Goal: Task Accomplishment & Management: Manage account settings

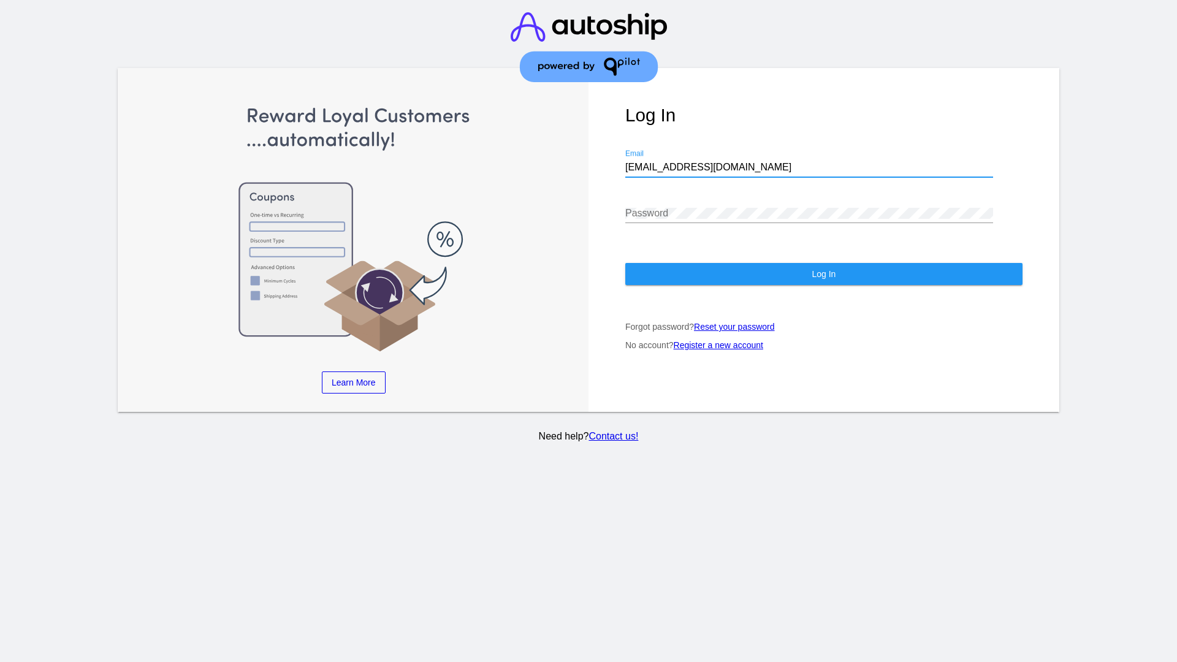
type input "[EMAIL_ADDRESS][DOMAIN_NAME]"
click at [824, 274] on span "Log In" at bounding box center [824, 274] width 24 height 10
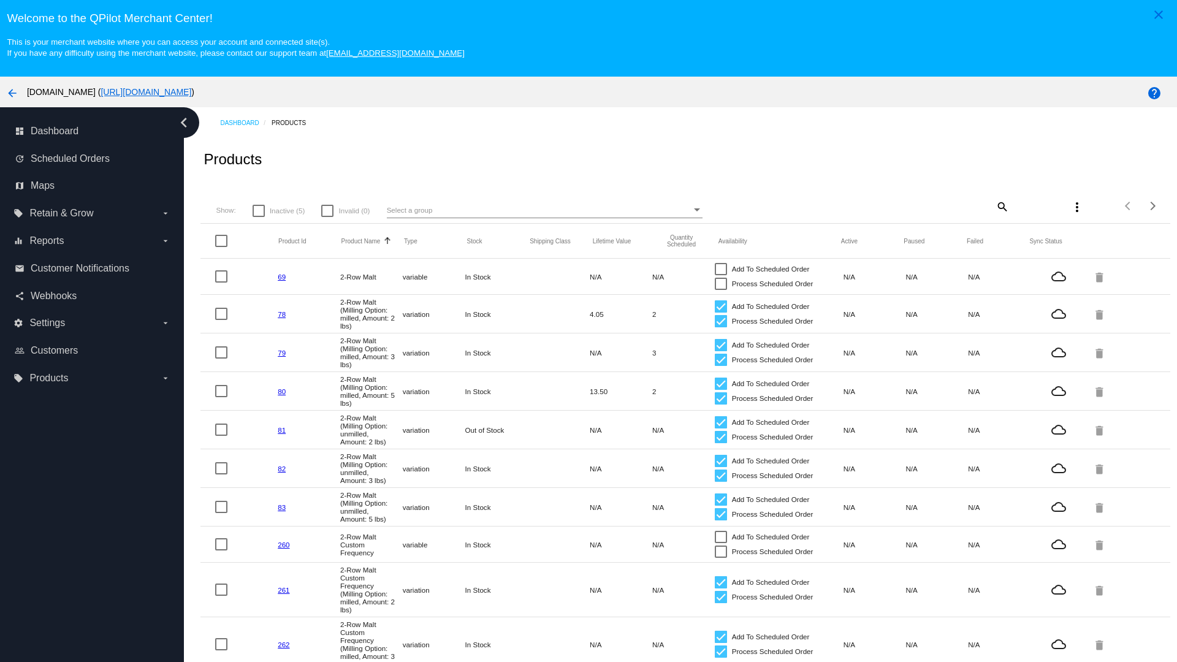
click at [278, 210] on span "Inactive (5)" at bounding box center [287, 211] width 35 height 15
click at [259, 217] on input "Inactive (5)" at bounding box center [258, 217] width 1 height 1
checkbox input "true"
click at [1001, 206] on mat-icon "search" at bounding box center [1002, 206] width 15 height 19
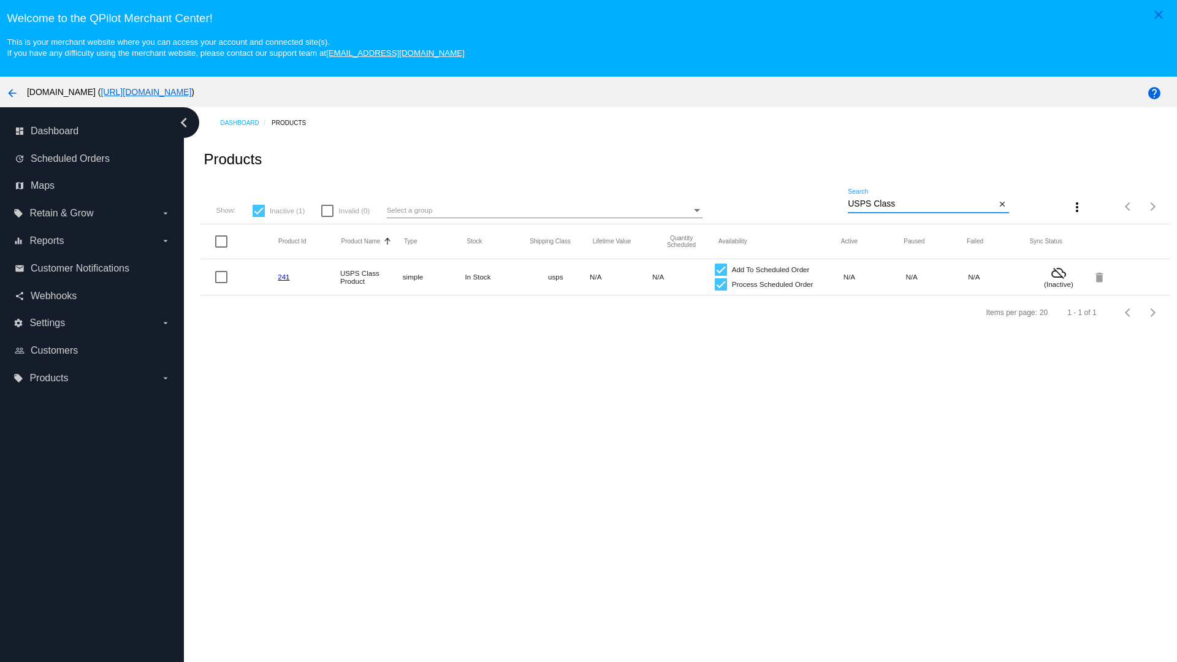
type input "Variable Enable"
